Goal: Check status: Check status

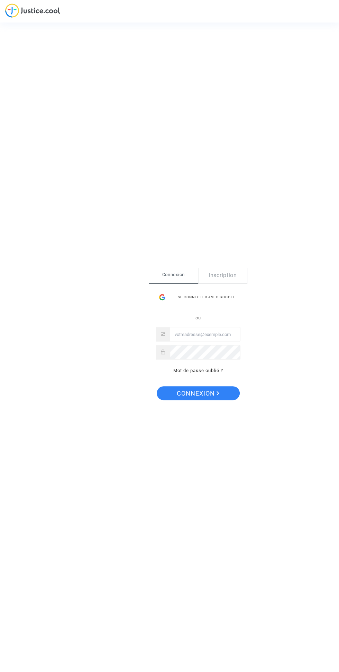
click at [214, 334] on input "Email" at bounding box center [205, 334] width 70 height 14
type input "avakov@hotmail.fr"
click at [157, 386] on button "Connexion" at bounding box center [198, 393] width 83 height 14
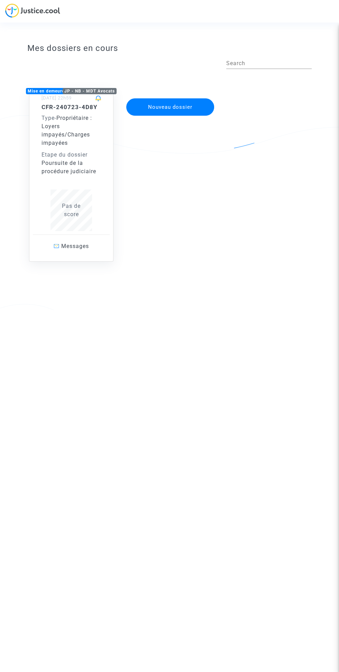
click at [67, 134] on span "Propriétaire : Loyers impayés/Charges impayées" at bounding box center [67, 130] width 51 height 31
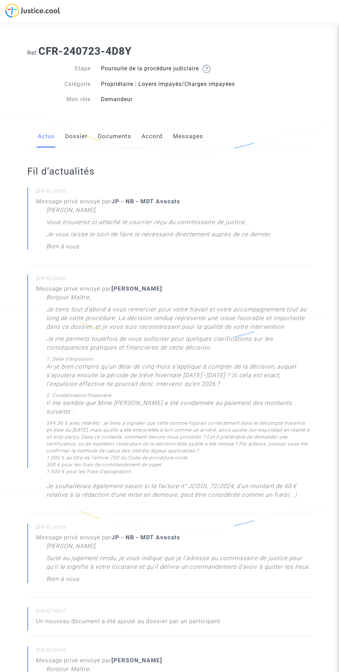
click at [69, 133] on link "Dossier" at bounding box center [76, 136] width 22 height 23
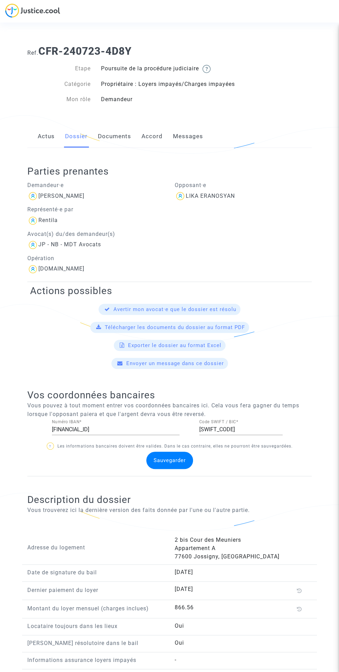
click at [115, 127] on link "Documents" at bounding box center [114, 136] width 33 height 23
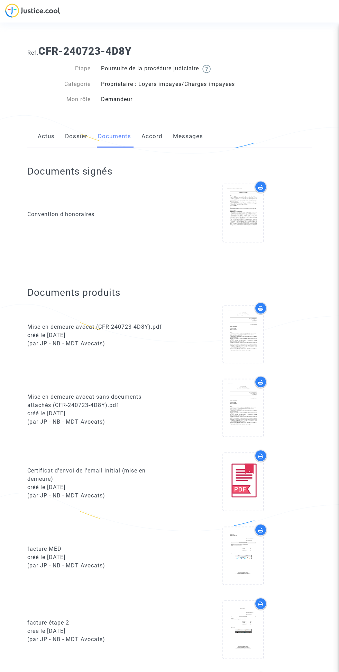
click at [46, 125] on link "Actus" at bounding box center [46, 136] width 17 height 23
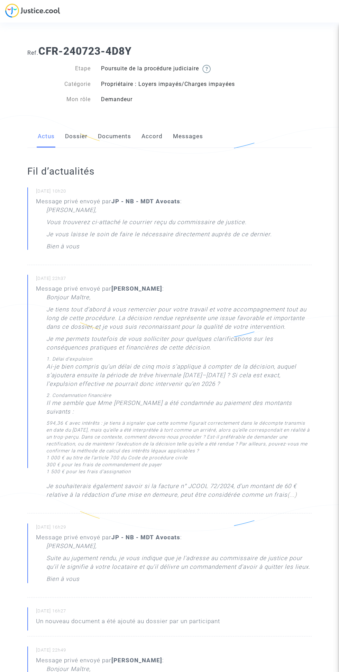
click at [196, 138] on link "Messages" at bounding box center [188, 136] width 30 height 23
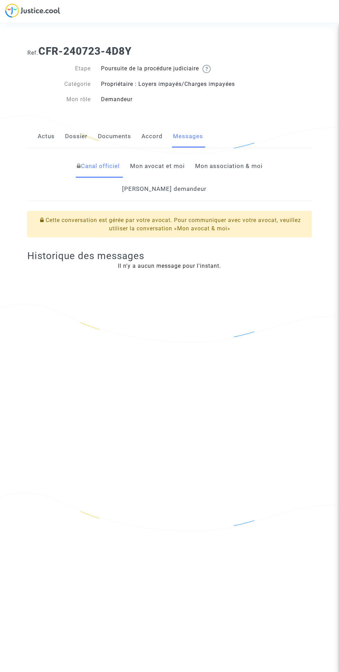
click at [133, 168] on link "Mon avocat et moi" at bounding box center [157, 166] width 55 height 23
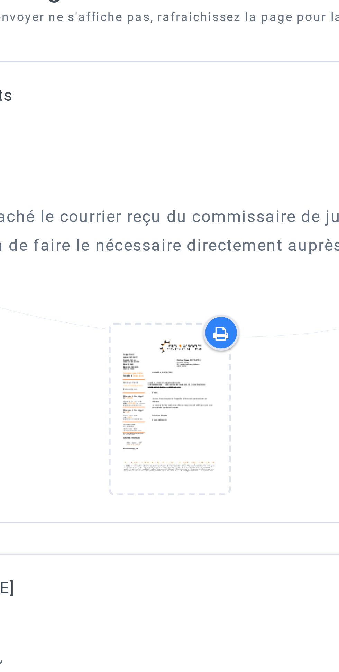
scroll to position [210, 0]
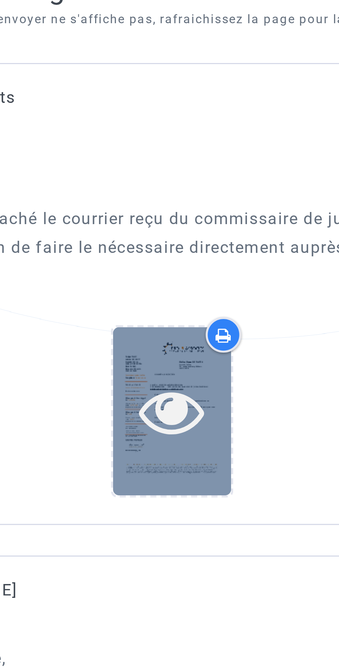
click at [171, 334] on icon at bounding box center [170, 345] width 22 height 22
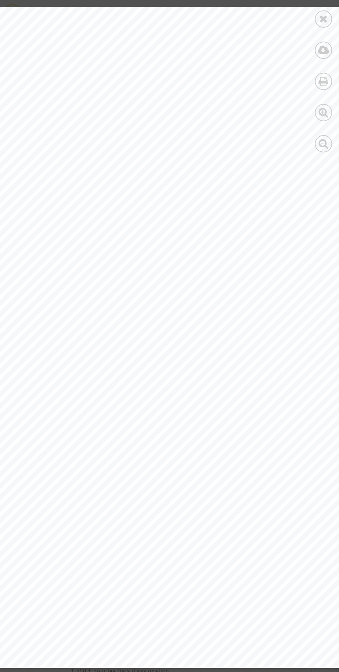
scroll to position [208, 0]
click at [327, 53] on icon at bounding box center [323, 50] width 11 height 10
click at [324, 18] on icon at bounding box center [323, 18] width 9 height 10
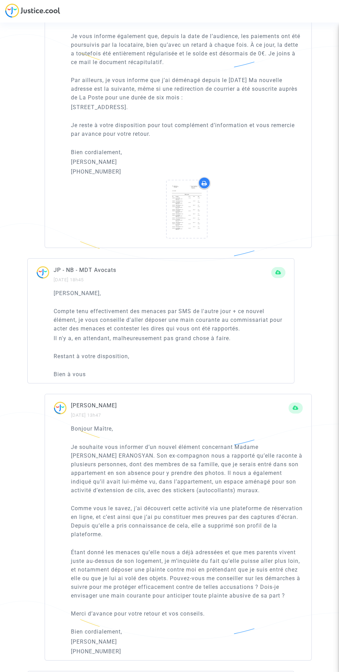
scroll to position [0, 0]
